Goal: Find specific page/section: Find specific page/section

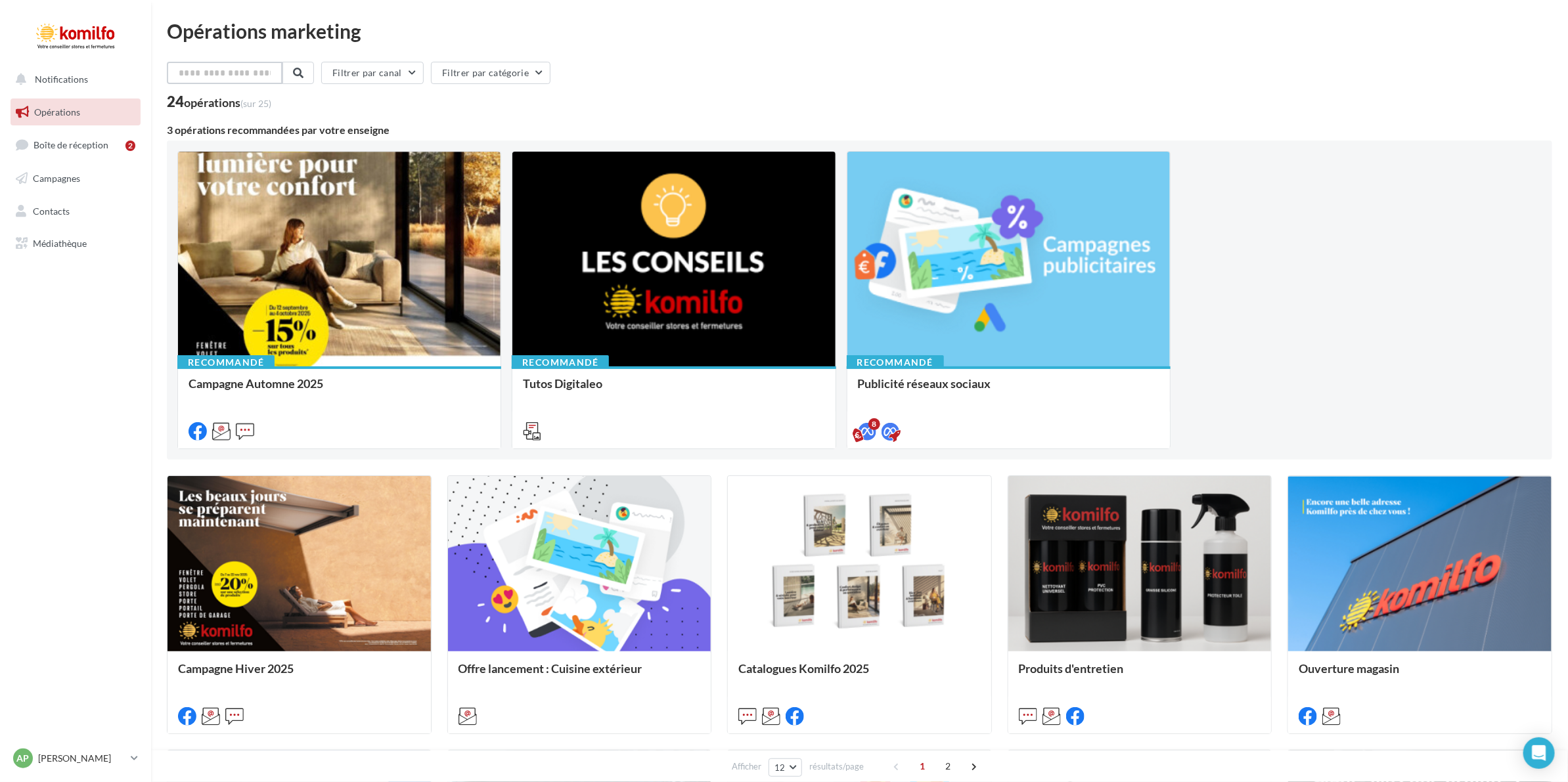
click at [198, 71] on input "text" at bounding box center [225, 72] width 116 height 22
click at [73, 247] on span "Médiathèque" at bounding box center [59, 243] width 54 height 11
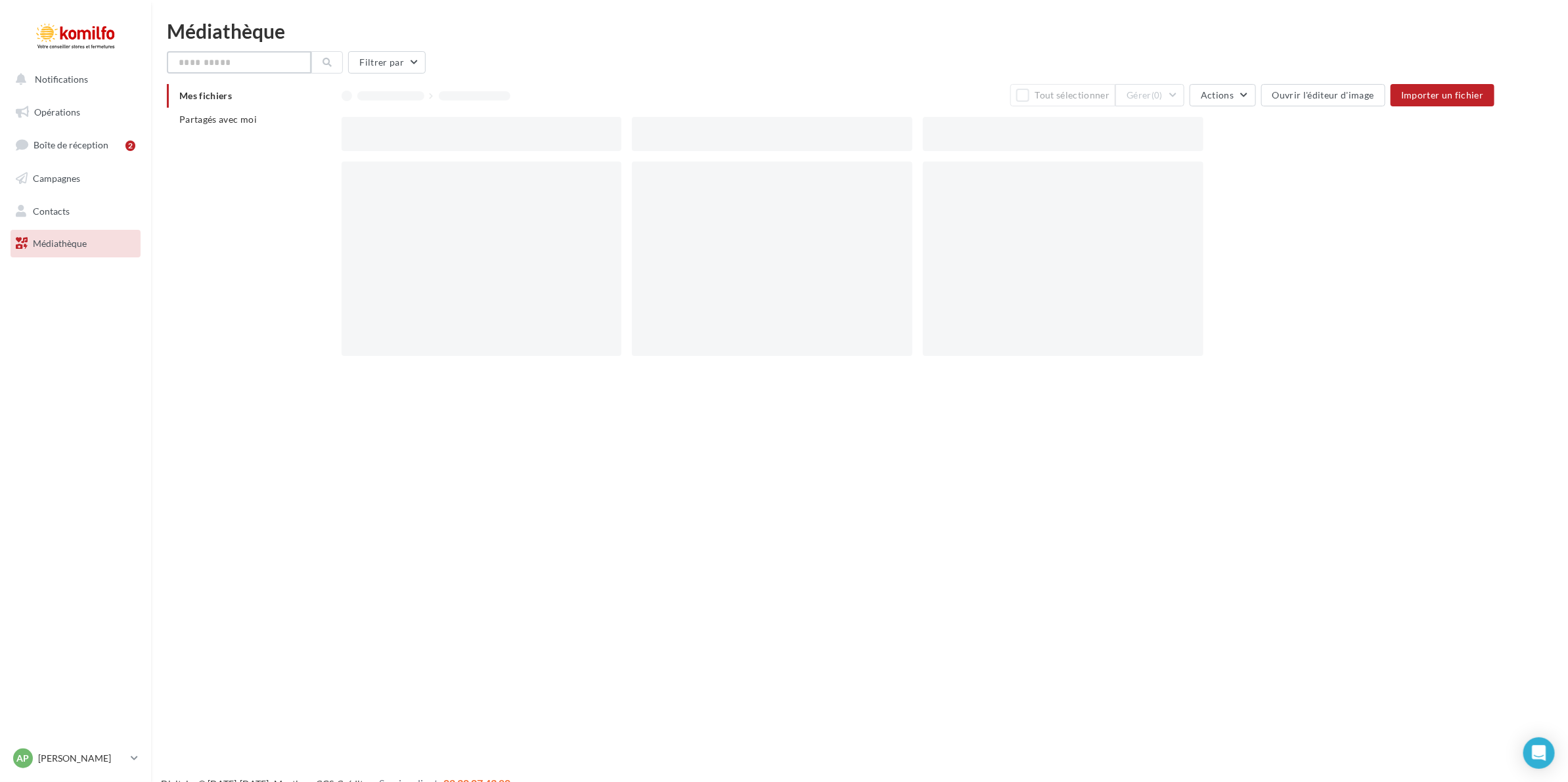
click at [250, 65] on input "text" at bounding box center [239, 62] width 145 height 22
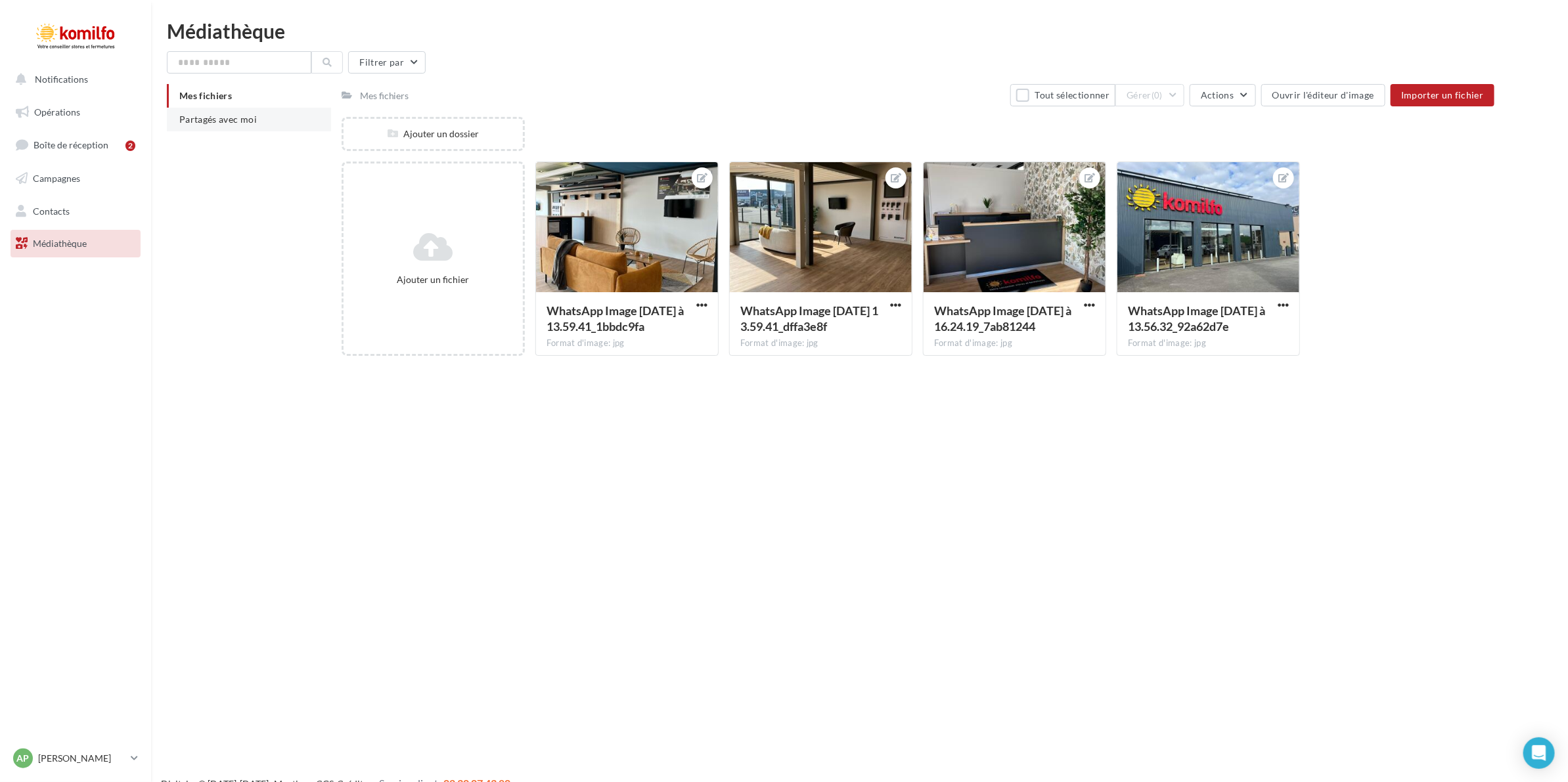
click at [230, 123] on span "Partagés avec moi" at bounding box center [219, 119] width 78 height 11
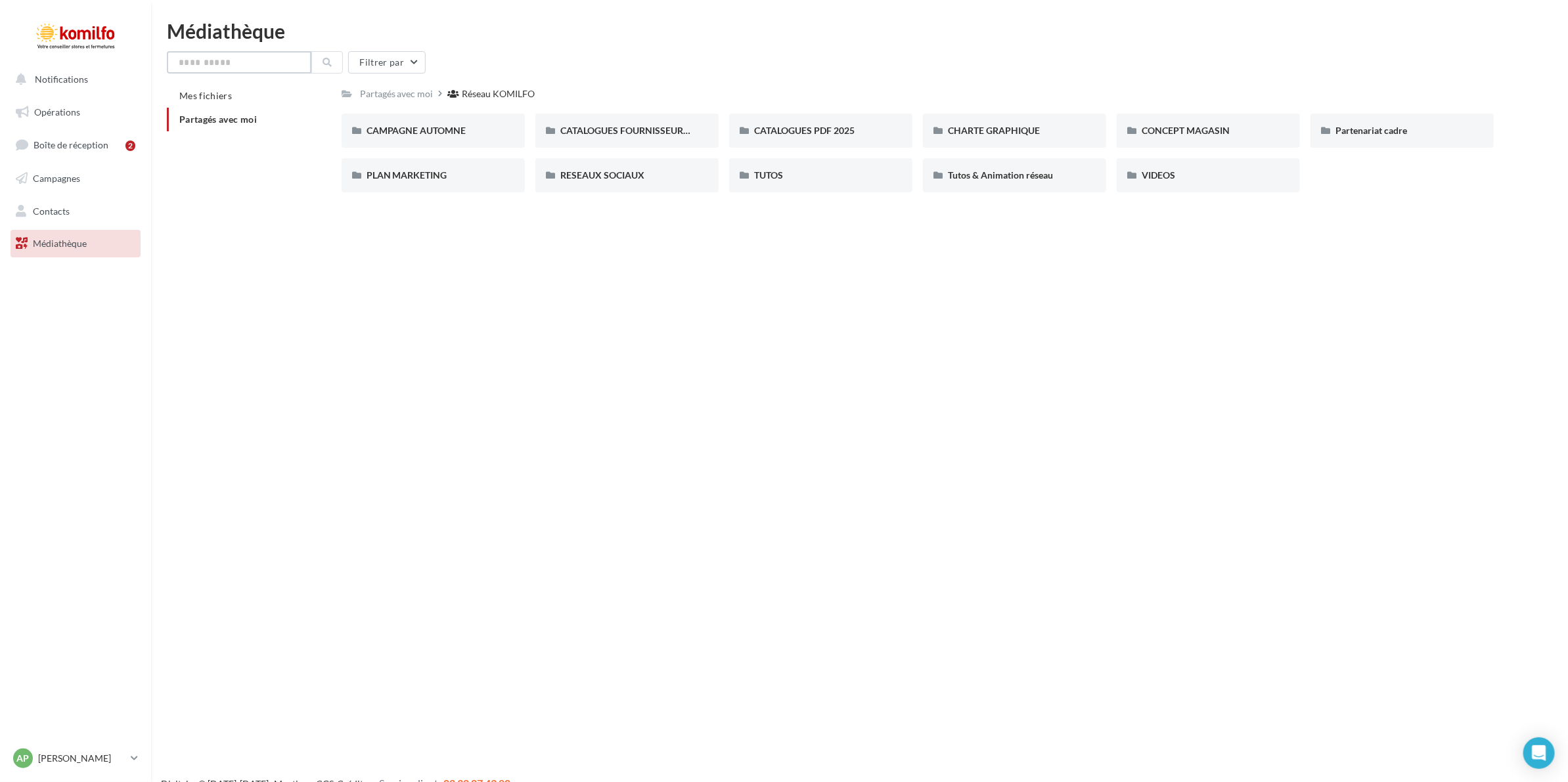
click at [225, 60] on input "text" at bounding box center [239, 62] width 145 height 22
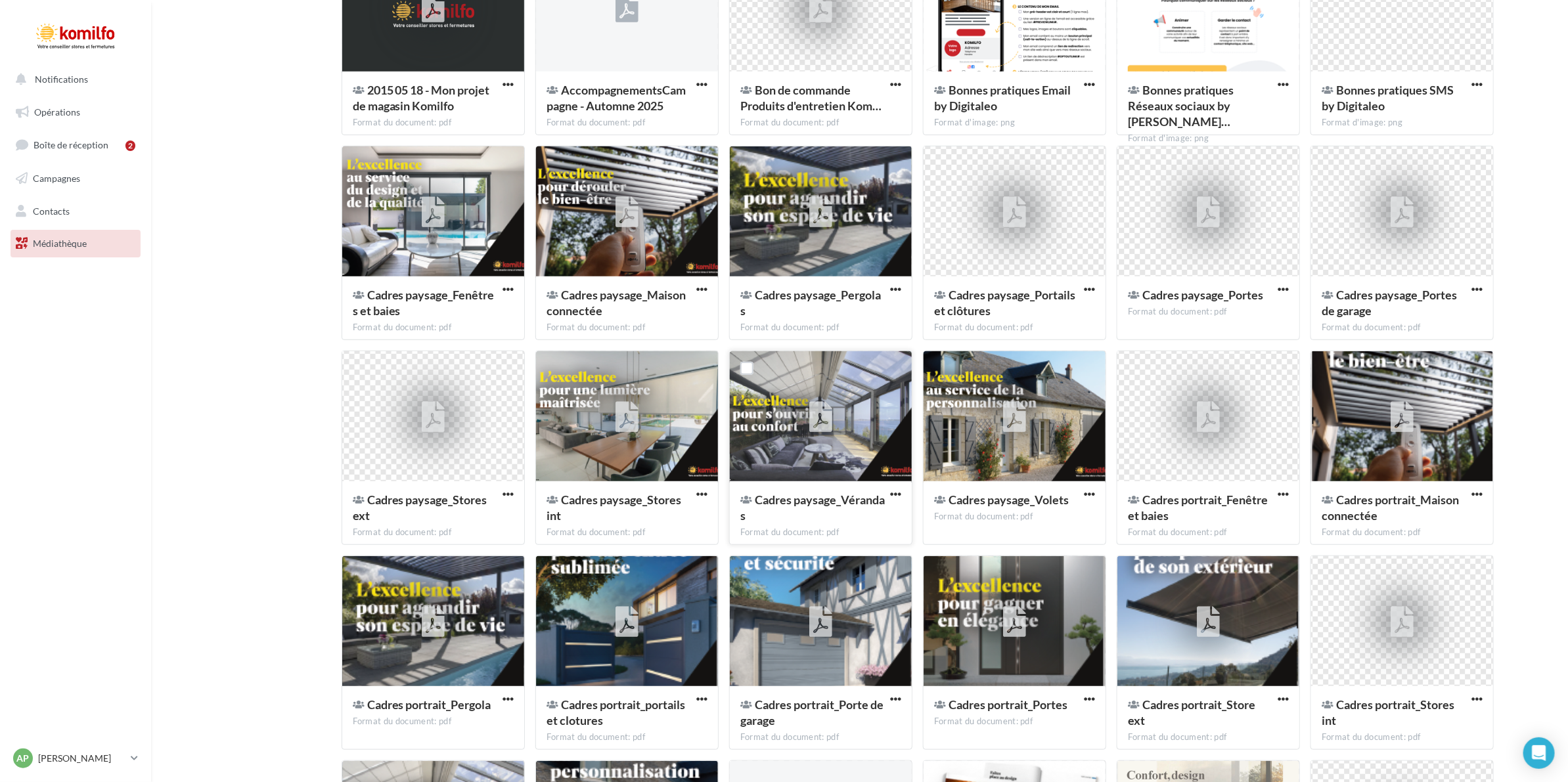
scroll to position [410, 0]
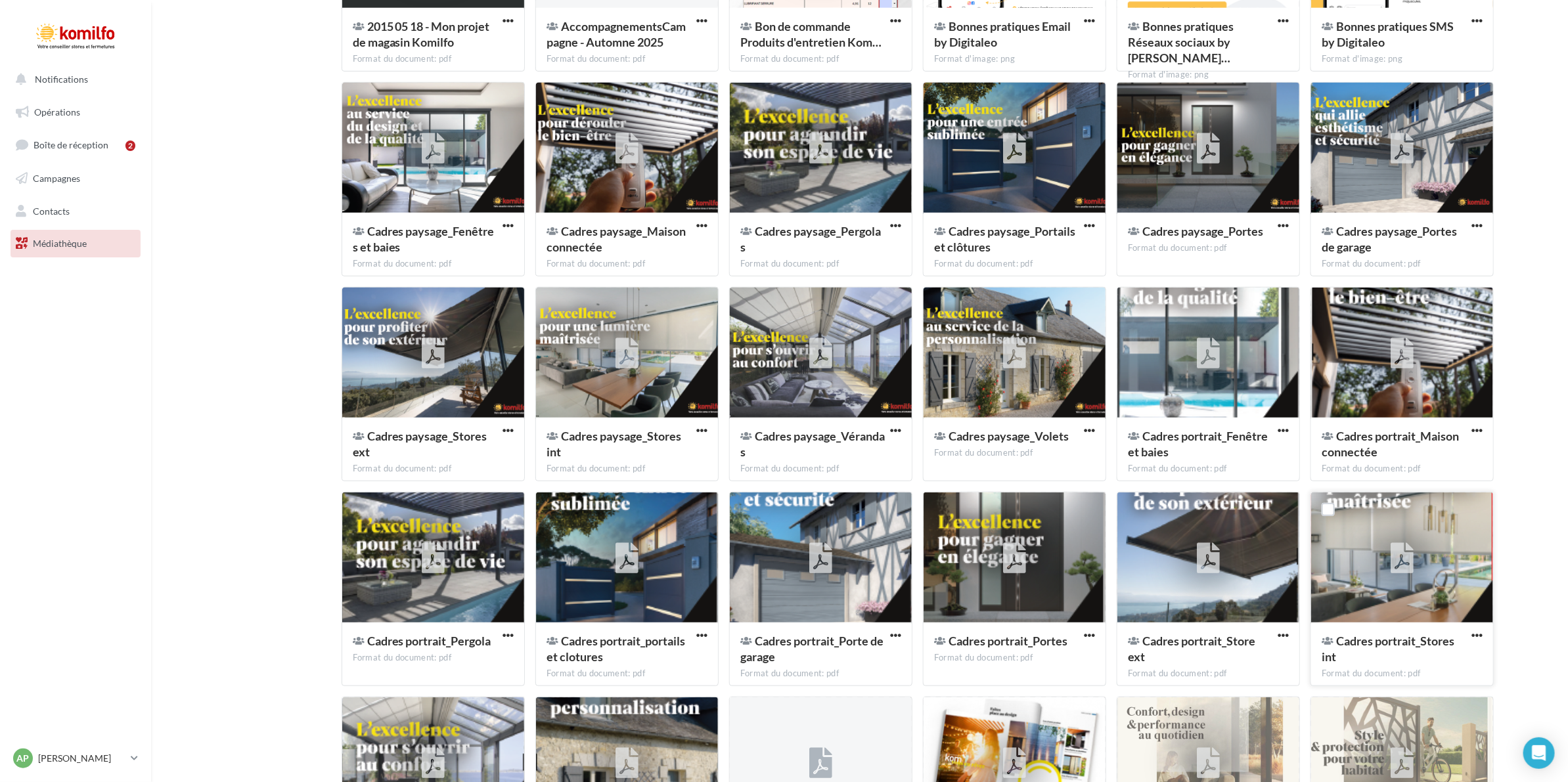
click at [1389, 544] on div at bounding box center [1402, 558] width 49 height 49
click at [1384, 524] on div at bounding box center [1402, 558] width 182 height 132
click at [1476, 633] on span "button" at bounding box center [1477, 635] width 11 height 11
click at [168, 548] on div "Mes fichiers Partagés avec moi Résultat de la recherche: "s" CADRES PAYSAGE CAD…" at bounding box center [864, 390] width 1396 height 1433
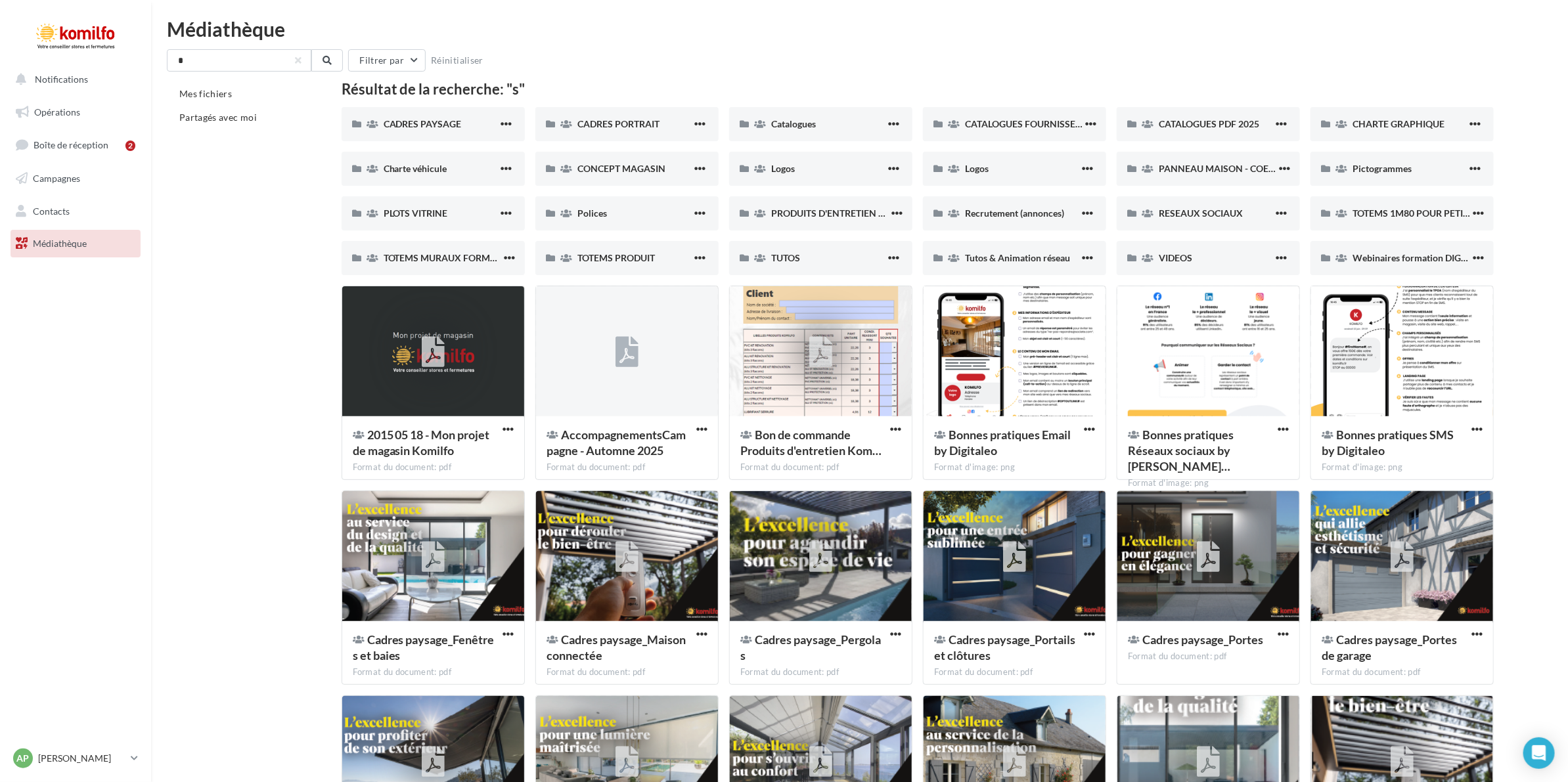
scroll to position [0, 0]
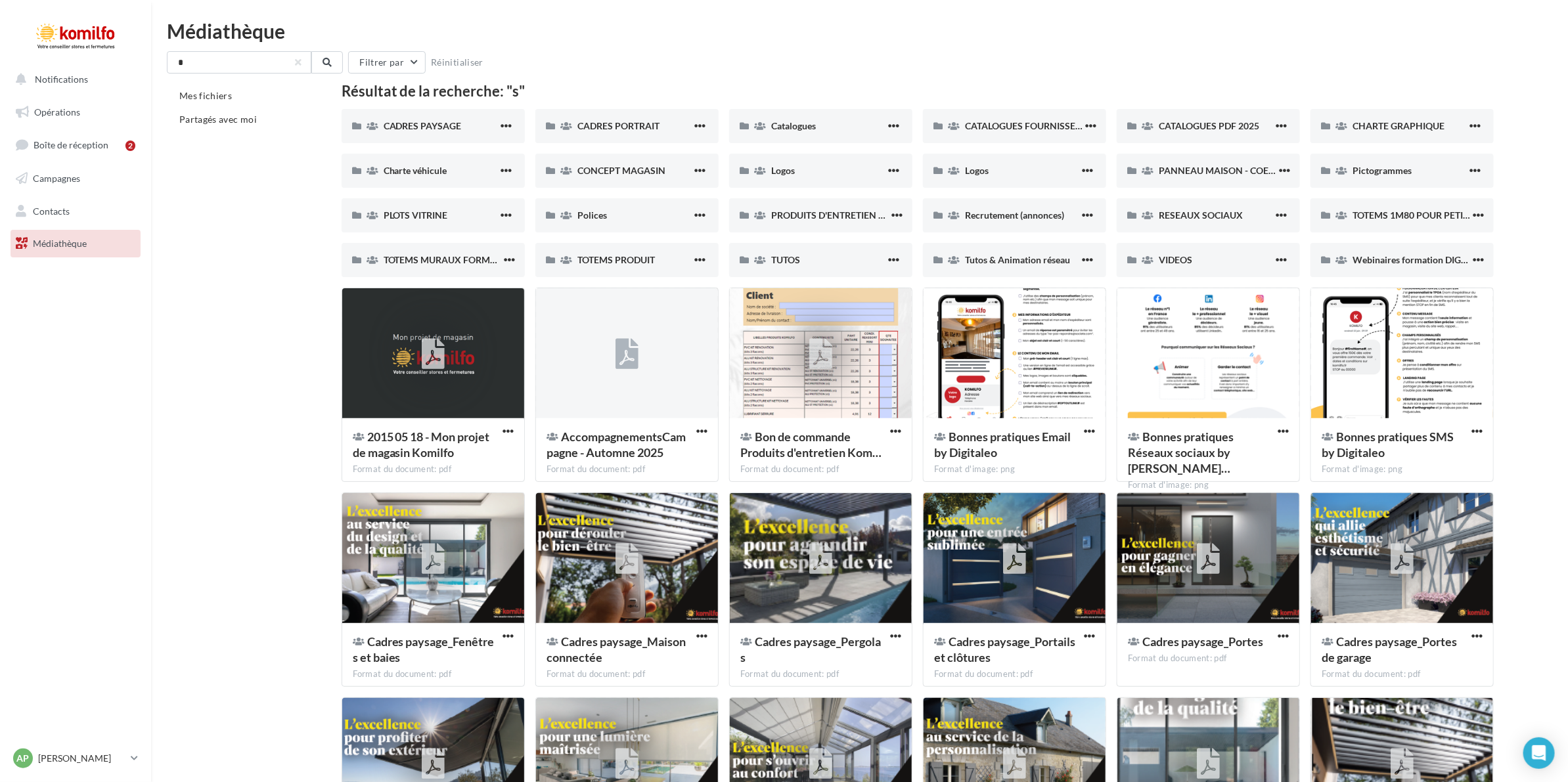
click at [265, 40] on div "Médiathèque" at bounding box center [859, 31] width 1385 height 20
click at [257, 53] on input "*" at bounding box center [239, 62] width 145 height 22
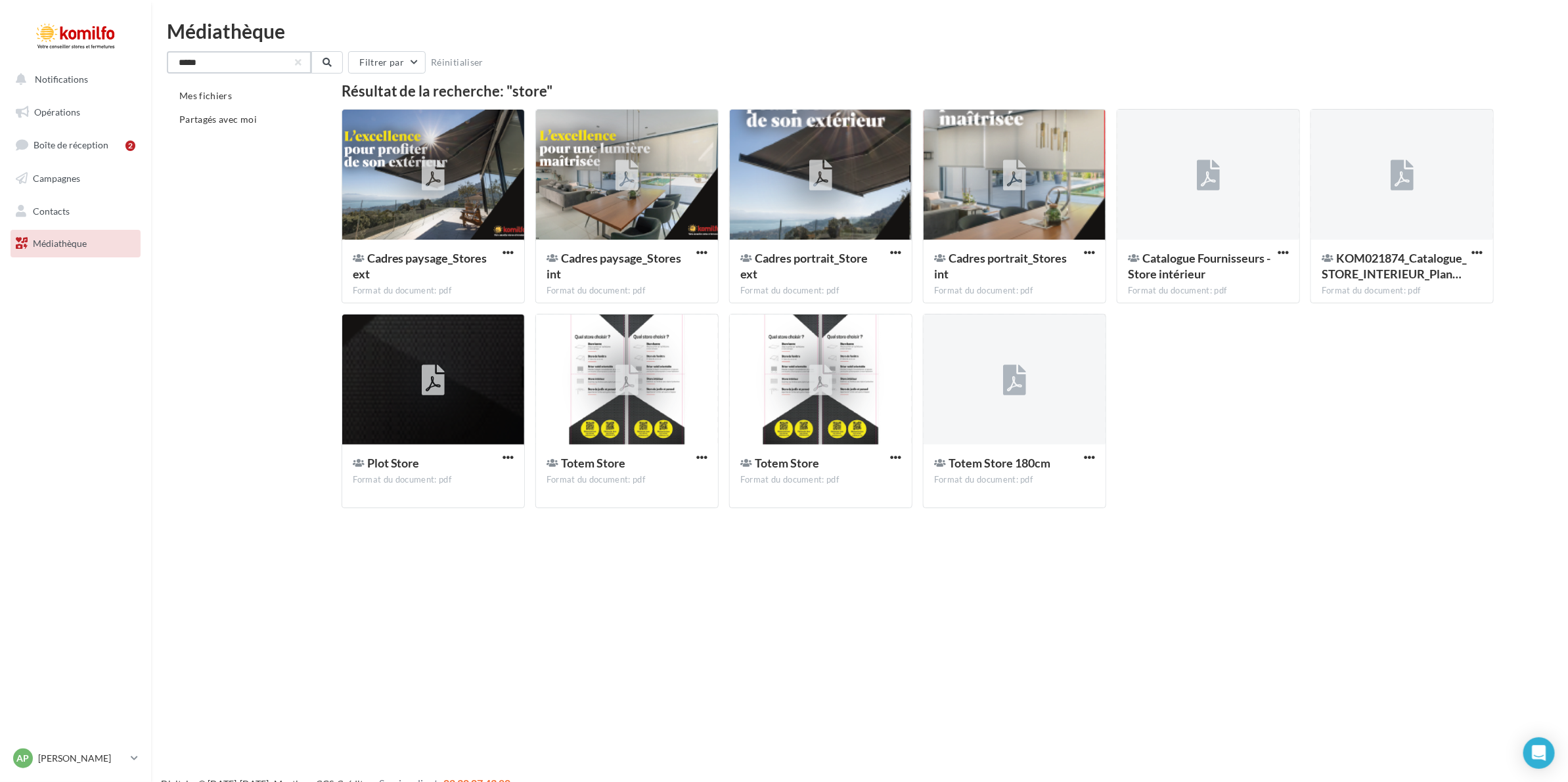
type input "*****"
